Goal: Find specific page/section: Find specific page/section

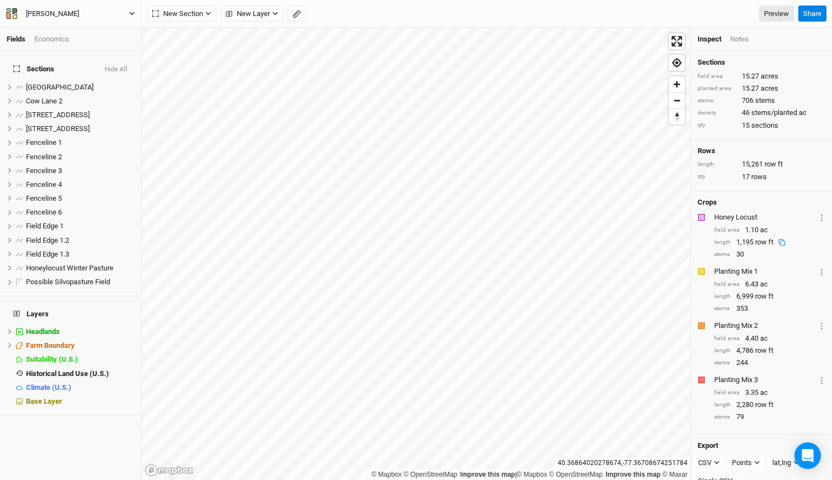
click at [133, 11] on icon "button" at bounding box center [132, 14] width 6 height 6
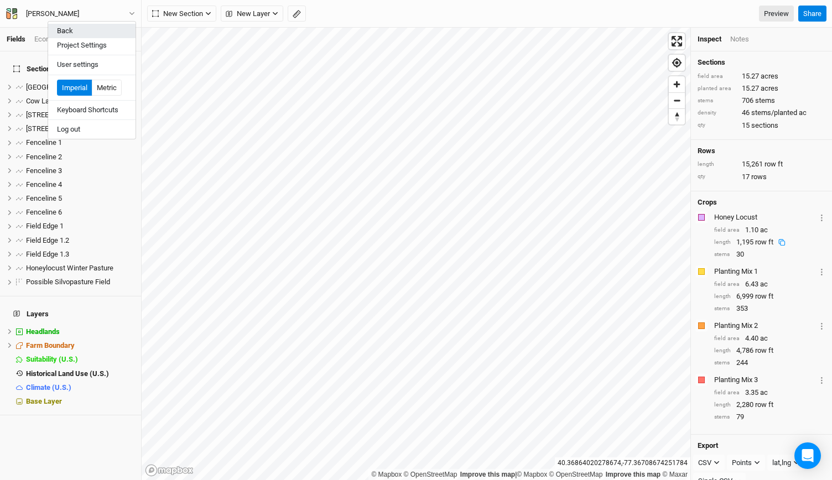
click at [108, 34] on button "Back" at bounding box center [91, 31] width 87 height 14
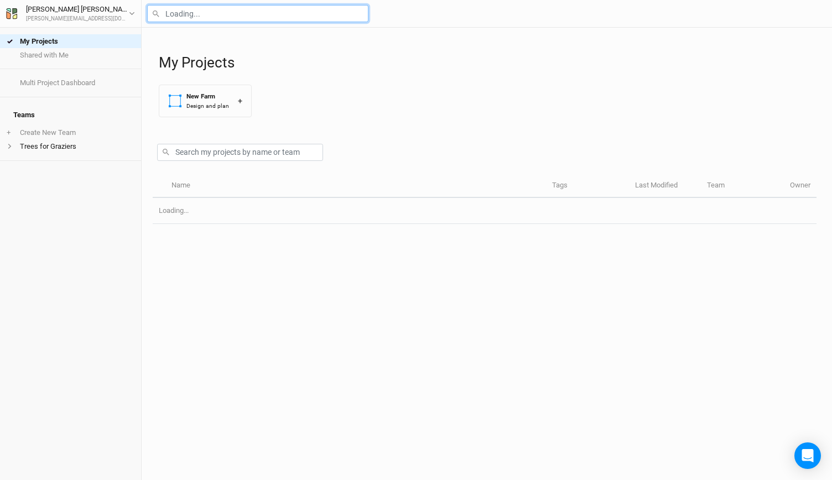
click at [203, 10] on input "text" at bounding box center [257, 13] width 221 height 17
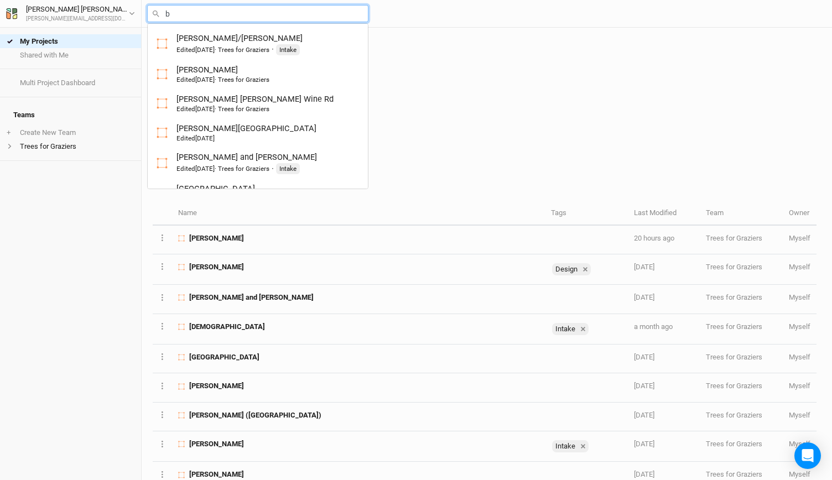
type input "bl"
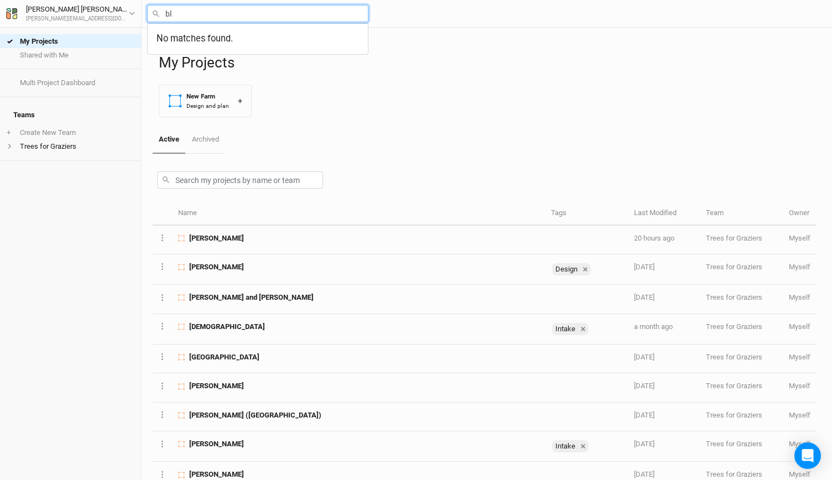
type input "b"
type input "[GEOGRAPHIC_DATA]"
